Goal: Task Accomplishment & Management: Use online tool/utility

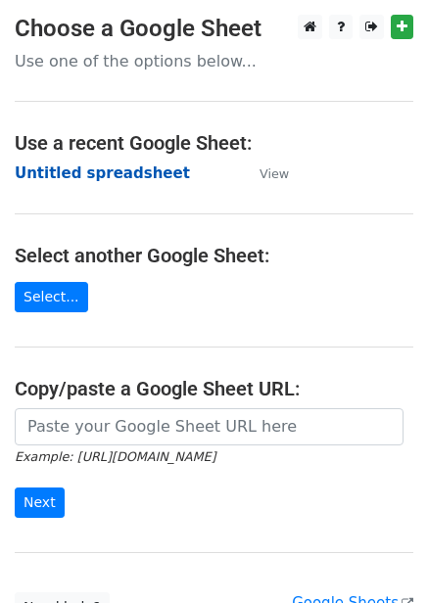
click at [119, 168] on strong "Untitled spreadsheet" at bounding box center [102, 174] width 175 height 18
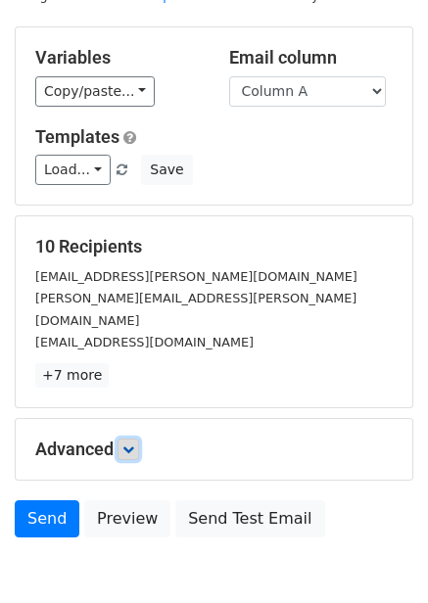
click at [134, 444] on icon at bounding box center [128, 450] width 12 height 12
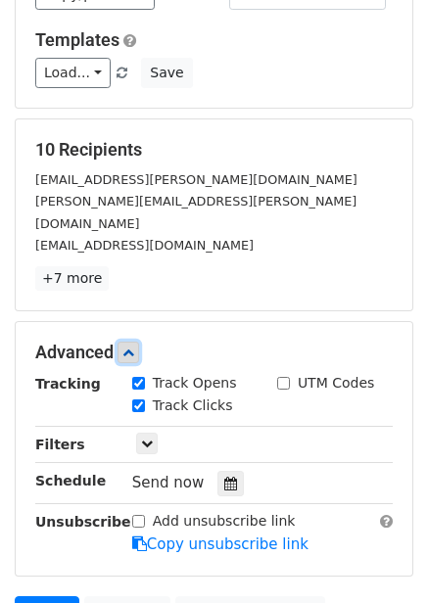
scroll to position [177, 0]
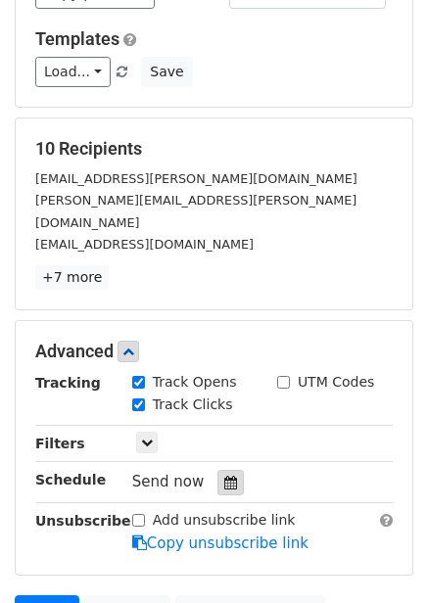
click at [220, 470] on div at bounding box center [230, 482] width 26 height 25
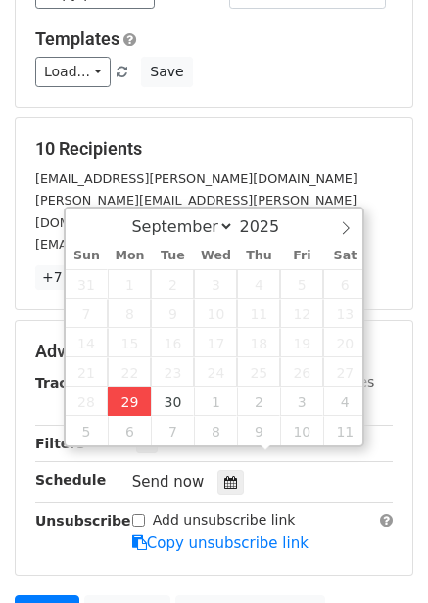
type input "2025-09-29 12:50"
type input "50"
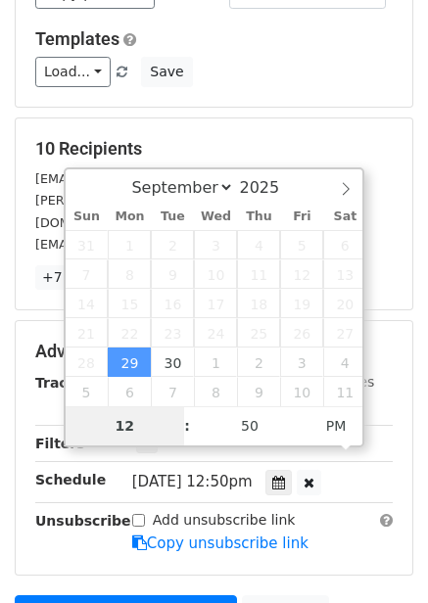
type input "4"
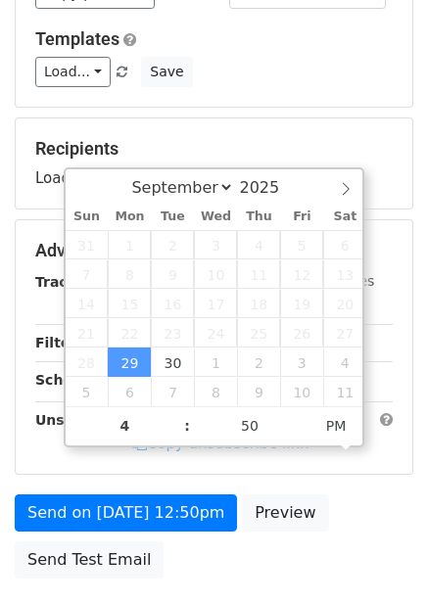
type input "2025-09-29 16:50"
click at [355, 483] on form "Variables Copy/paste... {{Column A}} {{Column B}} {{Column C}} {{Column D}} {{C…" at bounding box center [214, 258] width 399 height 660
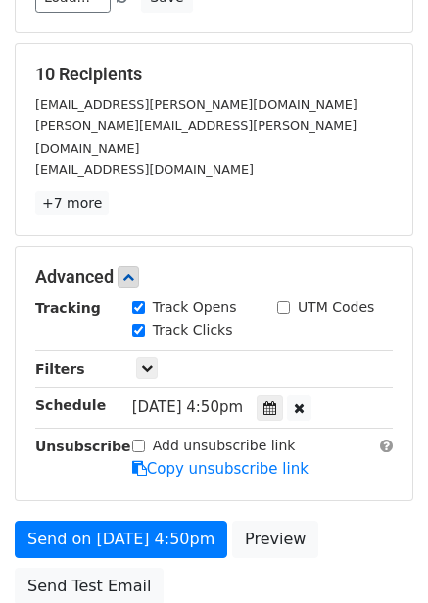
scroll to position [318, 0]
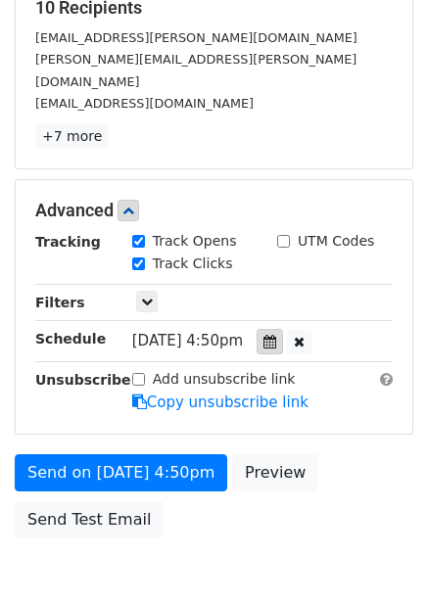
click at [276, 335] on icon at bounding box center [270, 342] width 13 height 14
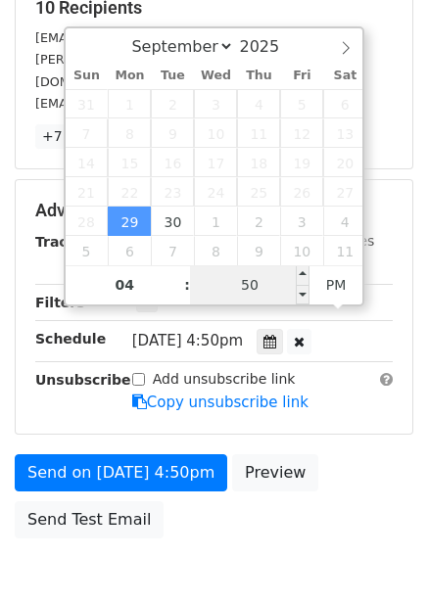
click at [258, 282] on input "50" at bounding box center [250, 284] width 120 height 39
type input "0"
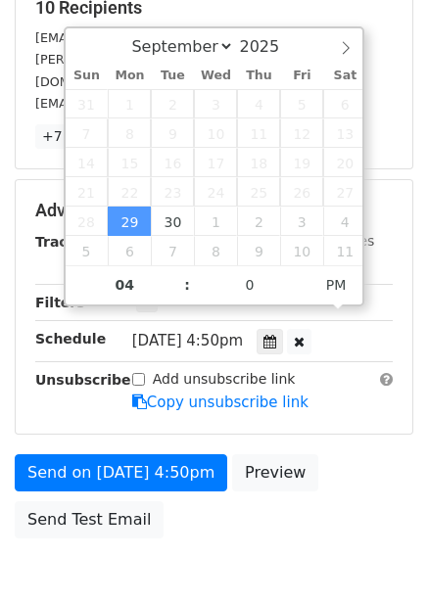
type input "2025-09-29 16:00"
click at [372, 481] on div "Send on Sep 29 at 4:50pm Preview Send Test Email" at bounding box center [214, 502] width 428 height 94
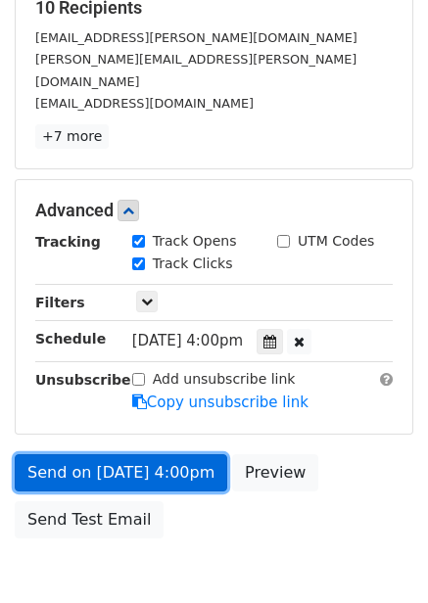
click at [197, 455] on link "Send on Sep 29 at 4:00pm" at bounding box center [121, 473] width 213 height 37
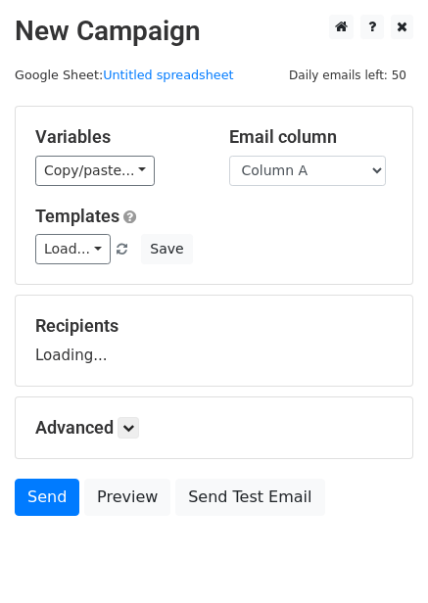
click at [288, 164] on select "Column A Column B Column C Column D Column E Column F" at bounding box center [307, 171] width 157 height 30
select select "Column B"
click at [229, 156] on select "Column A Column B Column C Column D Column E Column F" at bounding box center [307, 171] width 157 height 30
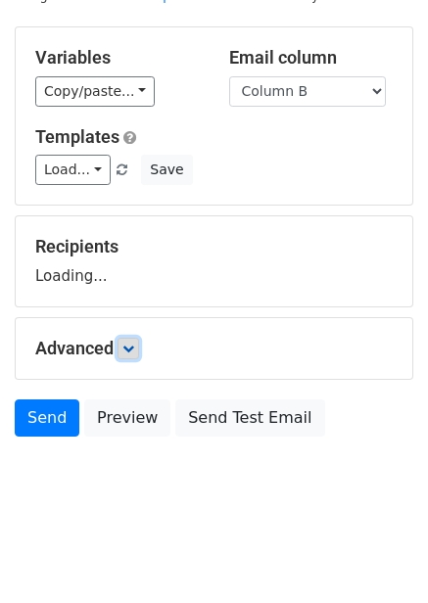
click at [139, 353] on link at bounding box center [129, 349] width 22 height 22
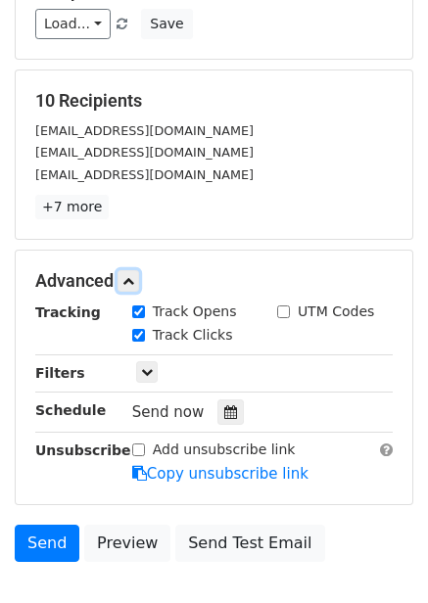
scroll to position [226, 0]
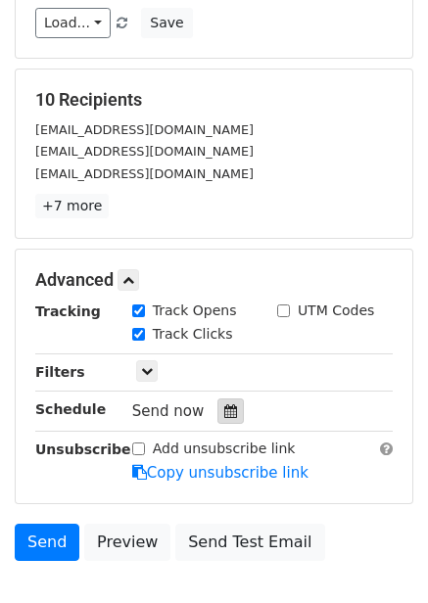
click at [228, 409] on div at bounding box center [230, 411] width 26 height 25
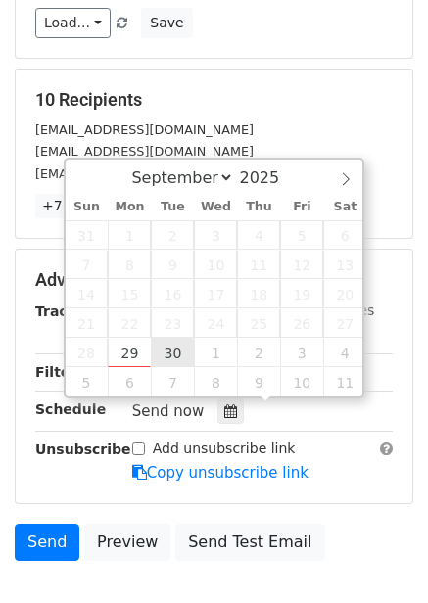
type input "2025-09-30 12:00"
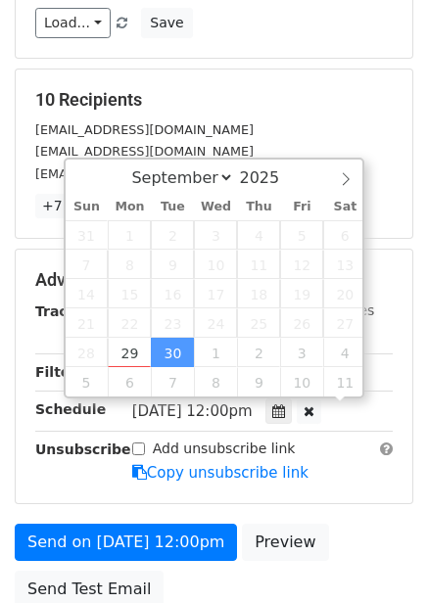
scroll to position [1, 0]
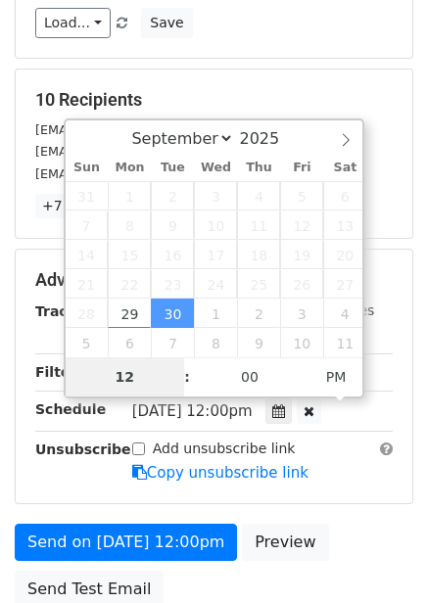
type input "5"
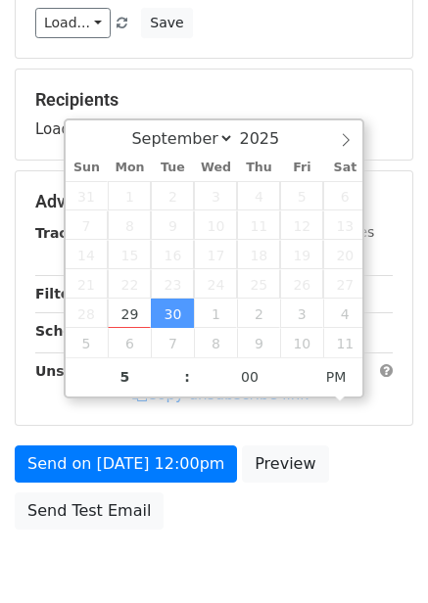
type input "2025-09-30 17:00"
click at [279, 500] on div "Send on Sep 30 at 12:00pm Preview Send Test Email" at bounding box center [214, 493] width 428 height 94
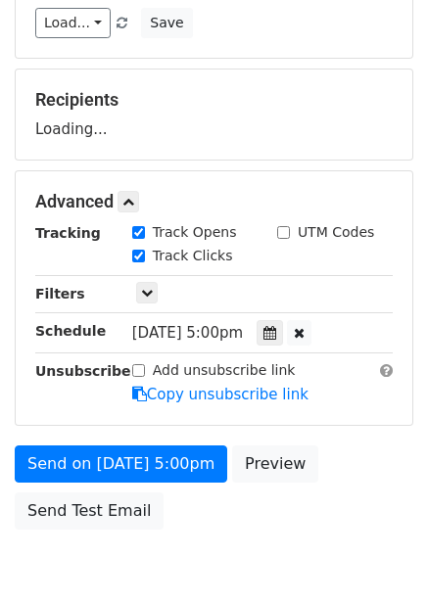
scroll to position [318, 0]
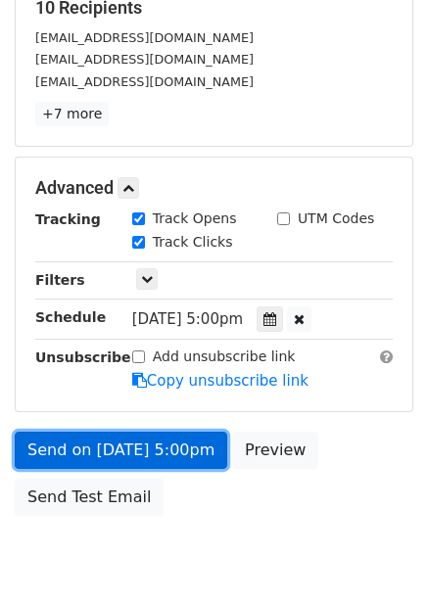
click at [172, 458] on link "Send on Sep 30 at 5:00pm" at bounding box center [121, 450] width 213 height 37
